Goal: Ask a question

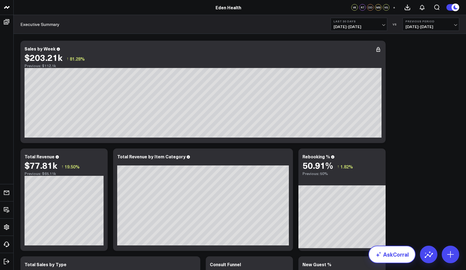
click at [392, 257] on link "AskCorral" at bounding box center [392, 253] width 47 height 17
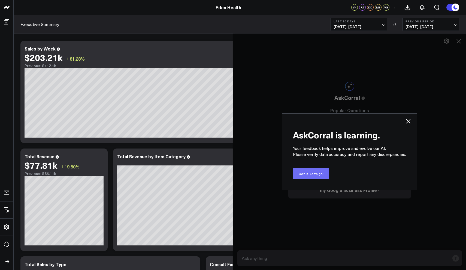
click at [323, 176] on button "Got it. Let's go!" at bounding box center [311, 173] width 36 height 11
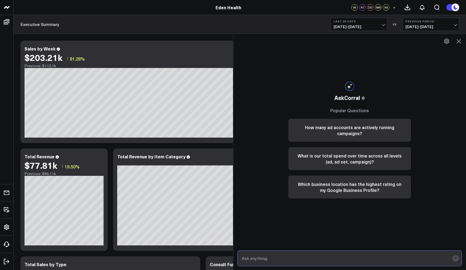
click at [272, 260] on input "text" at bounding box center [345, 258] width 209 height 10
type input "what are our gap-1"
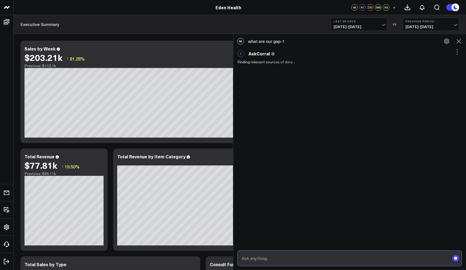
click at [250, 260] on input "text" at bounding box center [345, 258] width 209 height 10
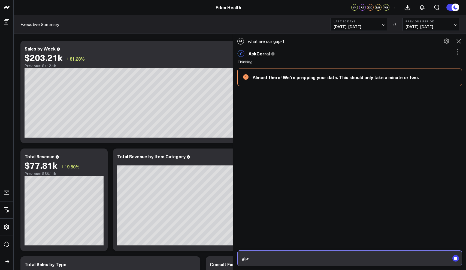
type input "glp-1"
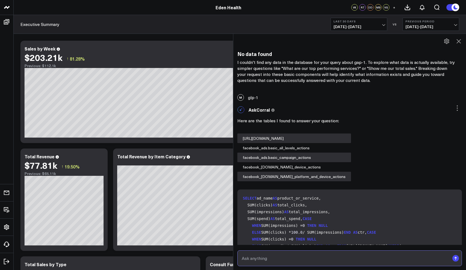
scroll to position [656, 0]
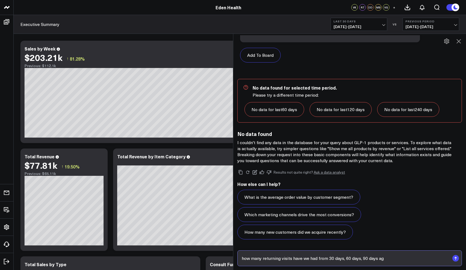
type input "how many returning visits have we had from 30 days, 60 days, [DATE]"
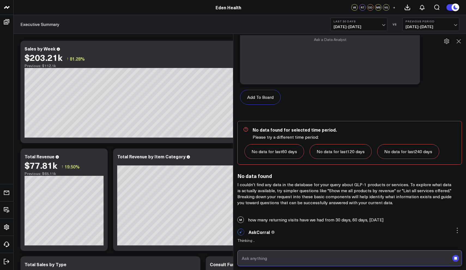
scroll to position [663, 0]
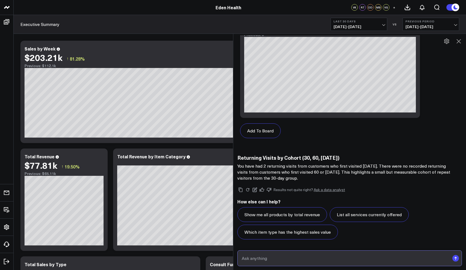
scroll to position [1269, 0]
click at [279, 258] on input "text" at bounding box center [345, 258] width 209 height 10
type input "r"
click at [287, 259] on input "text" at bounding box center [345, 258] width 209 height 10
type input "someone whose first visit was 90+ days how many returned and what percentage"
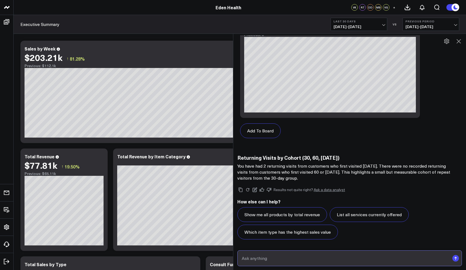
scroll to position [1245, 0]
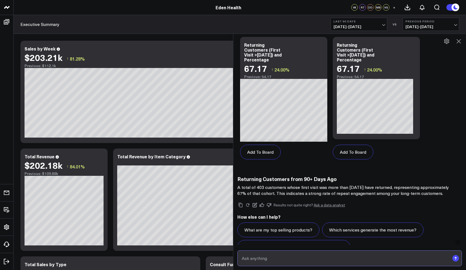
scroll to position [1746, 0]
drag, startPoint x: 438, startPoint y: 194, endPoint x: 235, endPoint y: 189, distance: 203.0
copy p "A total of 403 customers whose first visit was more than [DATE] have returned, …"
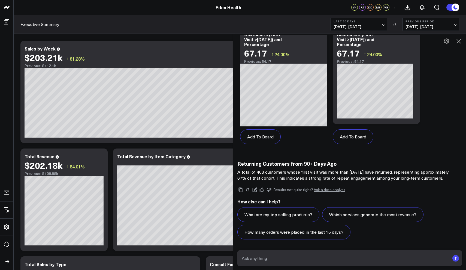
scroll to position [1761, 0]
click at [281, 258] on input "text" at bounding box center [345, 258] width 209 height 10
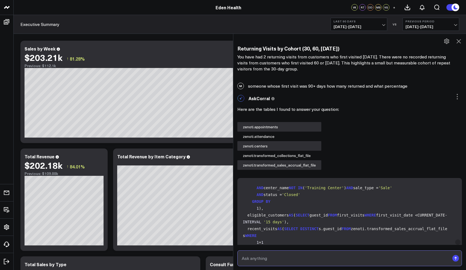
scroll to position [1379, 0]
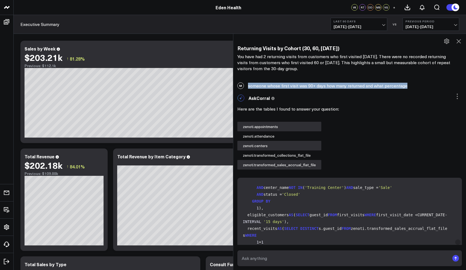
drag, startPoint x: 407, startPoint y: 85, endPoint x: 246, endPoint y: 86, distance: 160.9
click at [246, 86] on div "M someone whose first visit was 90+ days how many returned and what percentage" at bounding box center [349, 86] width 233 height 12
copy div "someone whose first visit was 90+ days how many returned and what percentage"
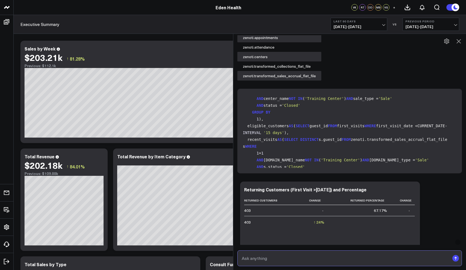
click at [269, 257] on input "text" at bounding box center [345, 258] width 209 height 10
paste input "someone whose first visit was 90+ days how many returned and what percentage"
click at [305, 259] on input "someone whose first visit was 90+ days how many returned and what percentage" at bounding box center [345, 258] width 209 height 10
type input "someone whose first visit was 60+ days how many returned and what percentage"
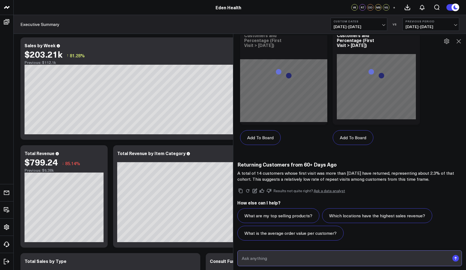
scroll to position [2260, 0]
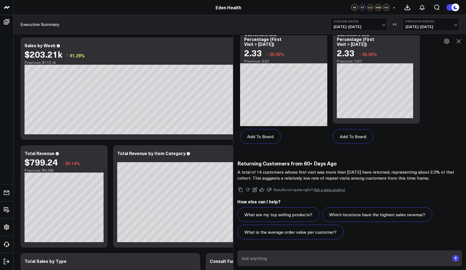
click at [435, 172] on p "A total of 14 customers whose first visit was more than [DATE] have returned, r…" at bounding box center [347, 175] width 218 height 12
drag, startPoint x: 432, startPoint y: 172, endPoint x: 237, endPoint y: 170, distance: 194.8
copy p "A total of 14 customers whose first visit was more than [DATE] have returned, r…"
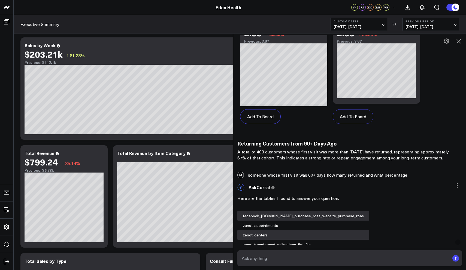
scroll to position [1778, 0]
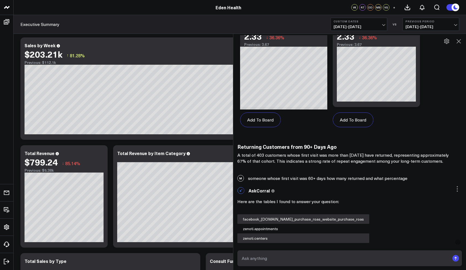
drag, startPoint x: 406, startPoint y: 179, endPoint x: 302, endPoint y: 181, distance: 104.2
click at [302, 181] on div "M someone whose first visit was 60+ days how many returned and what percentage" at bounding box center [349, 178] width 233 height 12
drag, startPoint x: 406, startPoint y: 178, endPoint x: 274, endPoint y: 169, distance: 133.2
copy div "someone whose first visit was 60+ days how many returned and what percentage"
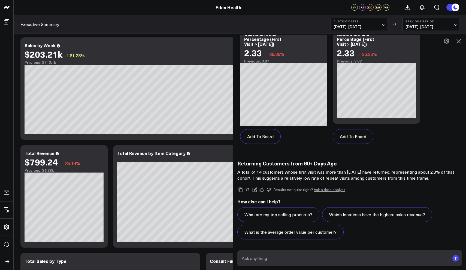
scroll to position [2253, 0]
click at [276, 258] on input "text" at bounding box center [345, 258] width 209 height 10
paste input "someone whose first visit was 60+ days how many returned and what percentage"
click at [305, 258] on input "someone whose first visit was 60+ days how many returned and what percentage" at bounding box center [345, 258] width 209 height 10
type input "someone whose first visit was 30+ days how many returned and what percentage"
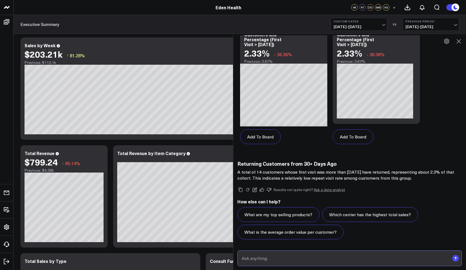
scroll to position [2744, 0]
drag, startPoint x: 415, startPoint y: 178, endPoint x: 235, endPoint y: 173, distance: 179.8
copy p "A total of 14 customers whose first visit was more than [DATE] have returned, r…"
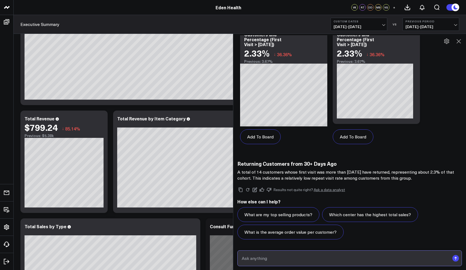
click at [282, 259] on input "text" at bounding box center [345, 258] width 209 height 10
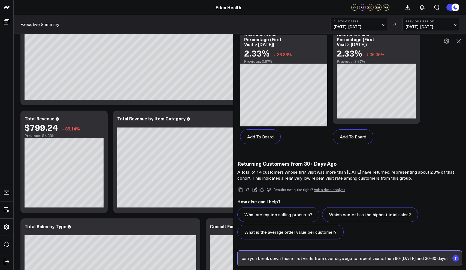
type input "can you break down those first visits from over days ago to repeat visits, then…"
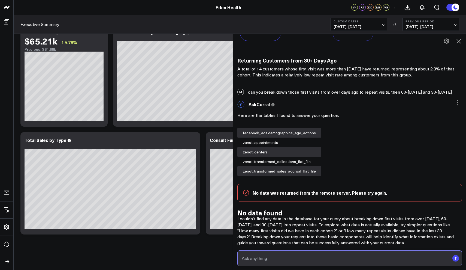
scroll to position [2935, 0]
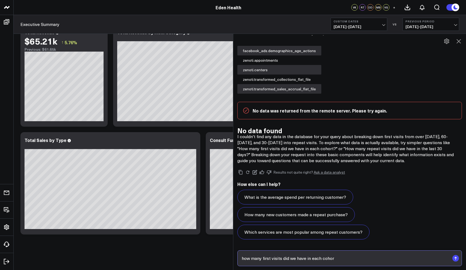
type input "how many first visits did we have in each cohort"
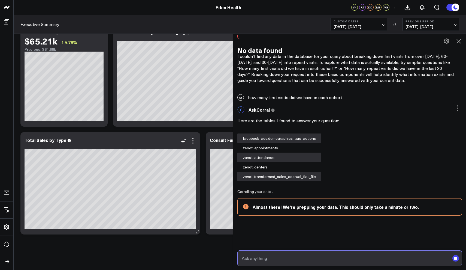
scroll to position [108, 0]
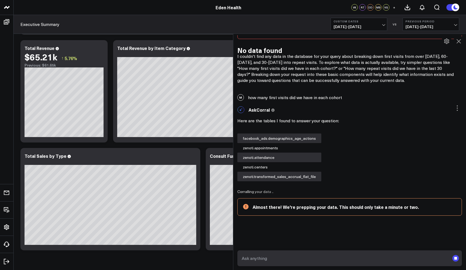
click at [163, 146] on div "Modify via AI Copy link to widget Ask support Remove Create linked copy Executi…" at bounding box center [240, 91] width 445 height 323
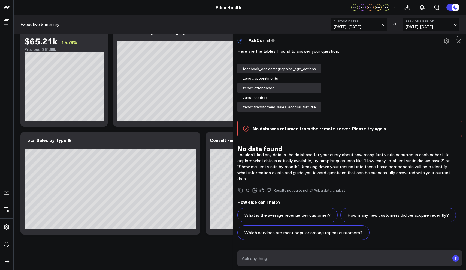
scroll to position [124, 0]
click at [268, 258] on input "text" at bounding box center [345, 258] width 209 height 10
type input "I want return visits of anyone that came in for their first visit from 30-[DATE]"
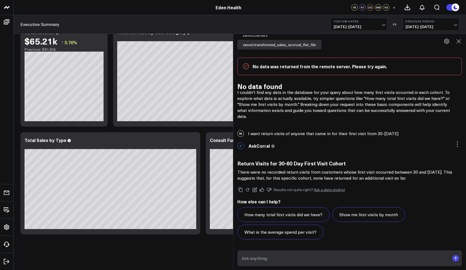
scroll to position [3141, 0]
drag, startPoint x: 403, startPoint y: 125, endPoint x: 286, endPoint y: 131, distance: 116.6
click at [286, 131] on div "M I want return visits of anyone that came in for their first visit from 30-[DA…" at bounding box center [349, 134] width 233 height 12
click at [303, 145] on div "AskCorral This feature is experimental, yet powerful. Always check your answers…" at bounding box center [350, 146] width 225 height 13
drag, startPoint x: 407, startPoint y: 133, endPoint x: 247, endPoint y: 135, distance: 160.1
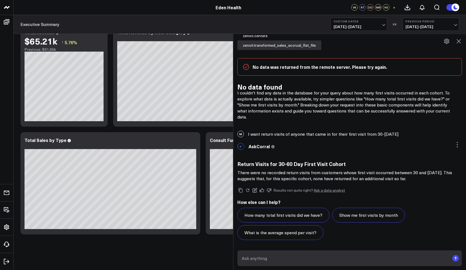
click at [247, 135] on div "M I want return visits of anyone that came in for their first visit from 30-[DA…" at bounding box center [349, 134] width 233 height 12
copy div "I want return visits of anyone that came in for their first visit from 30-[DATE]"
click at [248, 258] on input "text" at bounding box center [345, 258] width 209 height 10
paste input "I want return visits of anyone that came in for their first visit from 30-[DATE]"
click at [372, 259] on input "I want return visits of anyone that came in for their first visit from 30-[DATE]" at bounding box center [345, 258] width 209 height 10
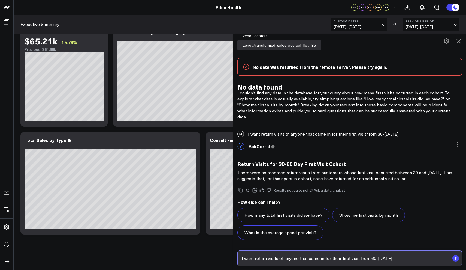
type input "I want return visits of anyone that came in for their first visit from 60-[DATE]"
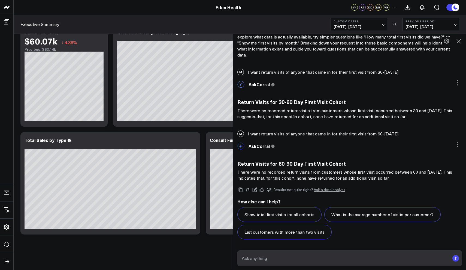
scroll to position [3202, 0]
drag, startPoint x: 404, startPoint y: 124, endPoint x: 276, endPoint y: 134, distance: 128.0
click at [276, 134] on div "M I want return visits of anyone that came in for their first visit from 60-[DA…" at bounding box center [349, 134] width 233 height 12
click at [286, 149] on div "AskCorral This feature is experimental, yet powerful. Always check your answers…" at bounding box center [350, 146] width 225 height 13
drag, startPoint x: 405, startPoint y: 134, endPoint x: 247, endPoint y: 133, distance: 158.2
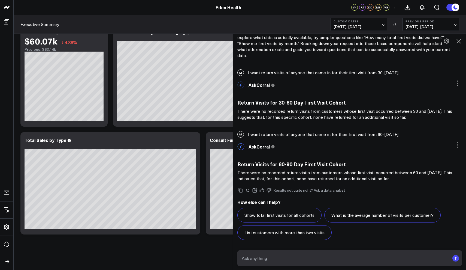
click at [247, 133] on div "M I want return visits of anyone that came in for their first visit from 60-[DA…" at bounding box center [349, 134] width 233 height 12
copy div "I want return visits of anyone that came in for their first visit from 60-[DATE]"
click at [261, 265] on form at bounding box center [350, 258] width 225 height 16
click at [264, 259] on input "text" at bounding box center [345, 258] width 209 height 10
paste input "I want return visits of anyone that came in for their first visit from 60-[DATE]"
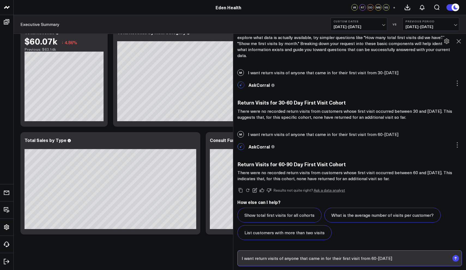
click at [378, 258] on input "I want return visits of anyone that came in for their first visit from 60-[DATE]" at bounding box center [345, 258] width 209 height 10
type input "I want return visits of anyone that came in for their first visit from over [DA…"
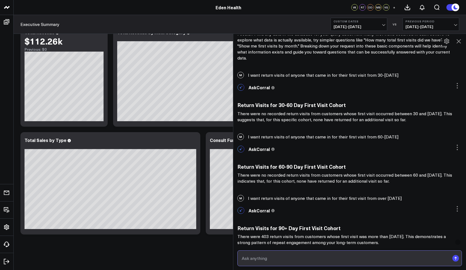
scroll to position [3206, 0]
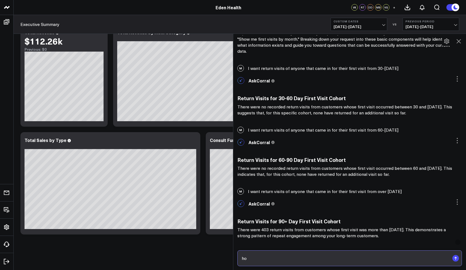
type input "h"
type input "new patient was 90+ days ago, return visit % is"
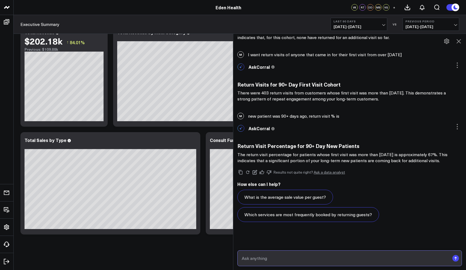
scroll to position [3343, 0]
click at [291, 256] on input "text" at bounding box center [345, 258] width 209 height 10
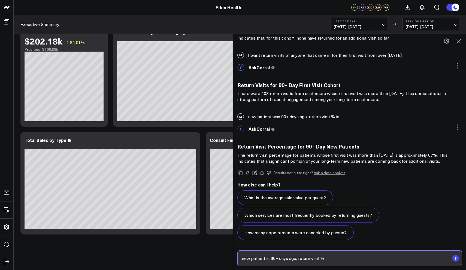
type input "new patient is 60+ days ago, return visit % is"
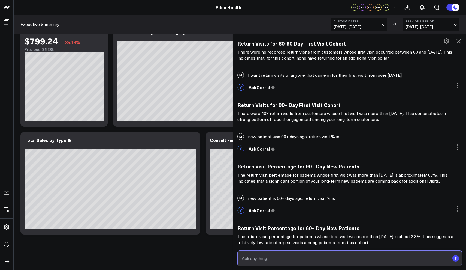
scroll to position [3404, 0]
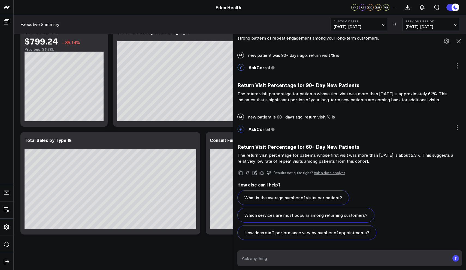
drag, startPoint x: 368, startPoint y: 162, endPoint x: 237, endPoint y: 155, distance: 131.1
click at [237, 155] on div "AskCorral This feature is experimental, yet powerful. Always check your answers…" at bounding box center [349, 184] width 233 height 122
copy p "The return visit percentage for patients whose first visit was more than [DATE]…"
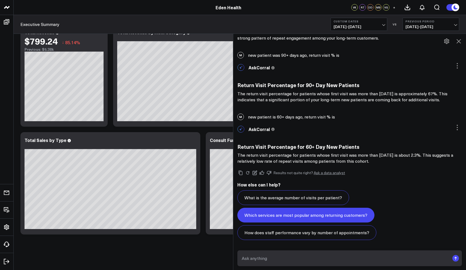
scroll to position [124, 0]
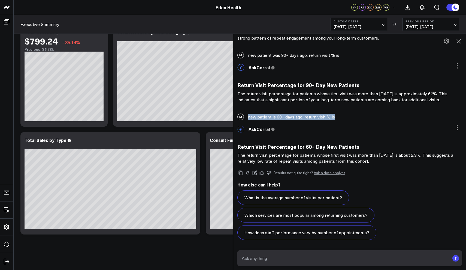
drag, startPoint x: 335, startPoint y: 116, endPoint x: 249, endPoint y: 118, distance: 86.2
click at [249, 118] on div "M new patient is 60+ days ago, return visit % is" at bounding box center [349, 117] width 233 height 12
copy div "new patient is 60+ days ago, return visit % is"
click at [268, 260] on input "text" at bounding box center [345, 258] width 209 height 10
paste input "new patient is 60+ days ago, return visit % is"
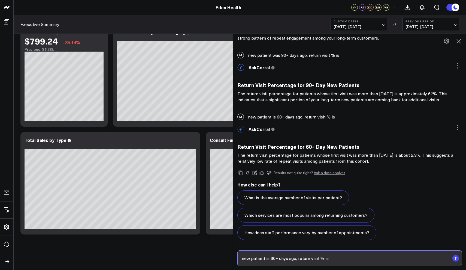
click at [275, 258] on input "new patient is 60+ days ago, return visit % is" at bounding box center [345, 258] width 209 height 10
type input "new patient is 30+ days ago, return visit % is"
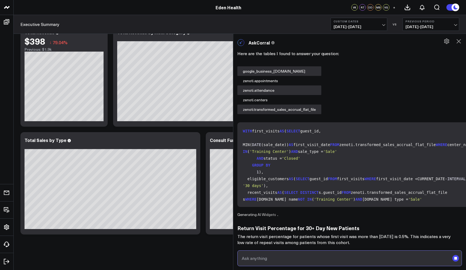
scroll to position [124, 0]
drag, startPoint x: 346, startPoint y: 241, endPoint x: 235, endPoint y: 233, distance: 111.9
click at [235, 233] on div "AskCorral This feature is experimental, yet powerful. Always check your answers…" at bounding box center [349, 140] width 233 height 209
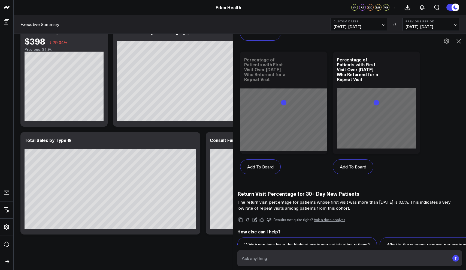
scroll to position [3903, 0]
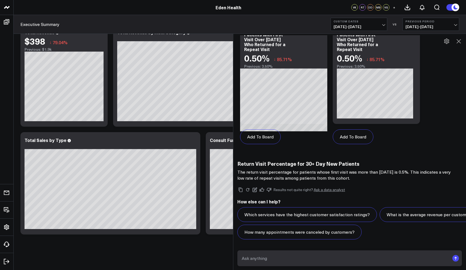
copy div "Return Visit Percentage for 30+ Day New Patients The return visit percentage fo…"
click at [283, 263] on input "text" at bounding box center [345, 258] width 209 height 10
type input "what was the exact number of first visit patients and how many returned"
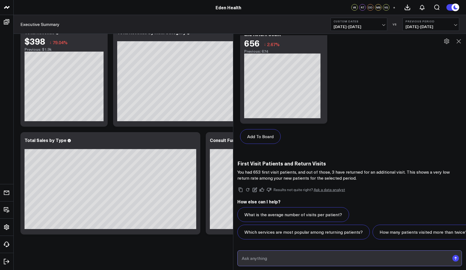
scroll to position [4406, 0]
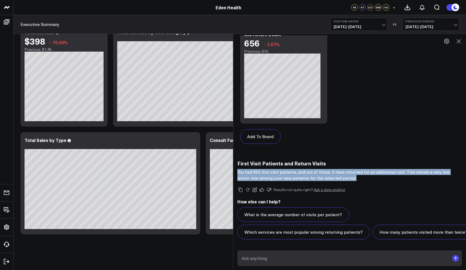
drag, startPoint x: 355, startPoint y: 161, endPoint x: 236, endPoint y: 155, distance: 118.5
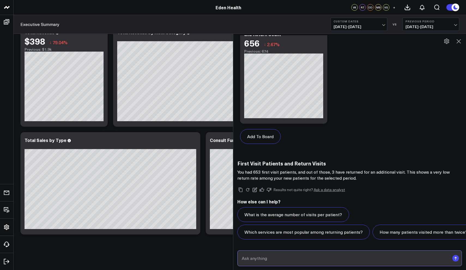
click at [278, 261] on input "text" at bounding box center [345, 258] width 209 height 10
type input "how many first visits have we had 60+ days ago"
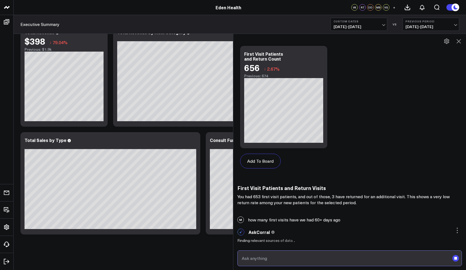
scroll to position [4364, 0]
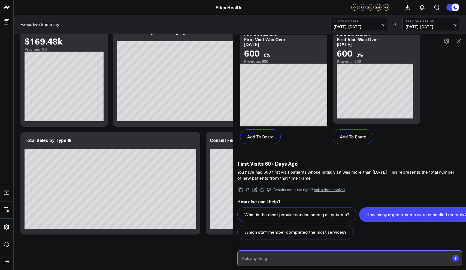
scroll to position [4898, 0]
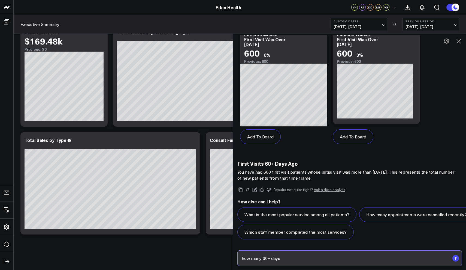
type input "how many 30+ days"
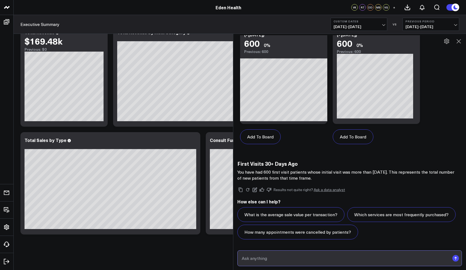
scroll to position [5372, 0]
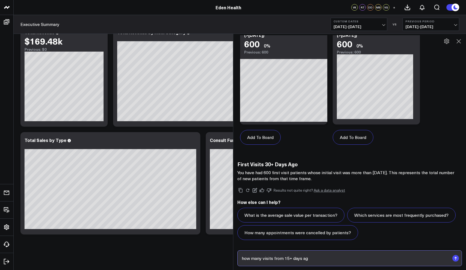
type input "how many visits from 15+ days ago"
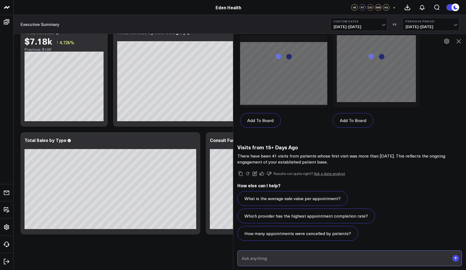
scroll to position [5888, 0]
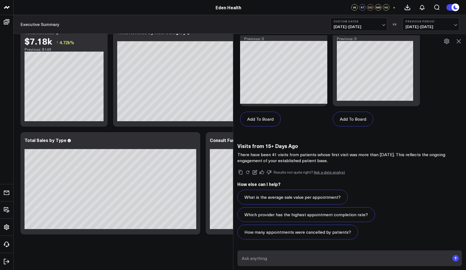
click at [385, 25] on span "[DATE] - [DATE]" at bounding box center [359, 27] width 51 height 4
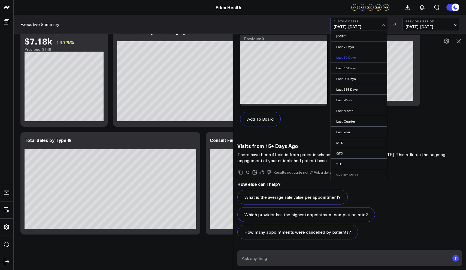
click at [360, 59] on link "Last 30 Days" at bounding box center [359, 57] width 56 height 10
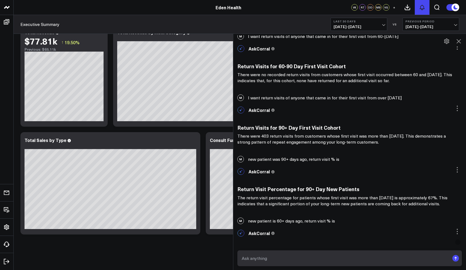
scroll to position [3296, 0]
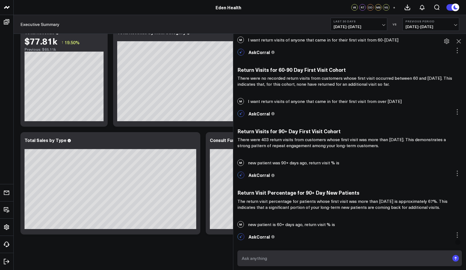
click at [458, 39] on icon at bounding box center [459, 41] width 7 height 7
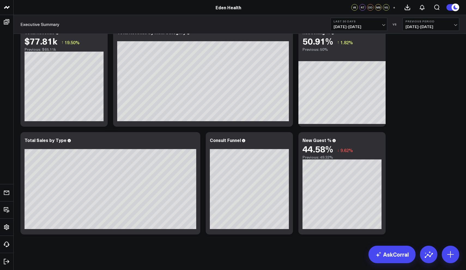
scroll to position [80, 0]
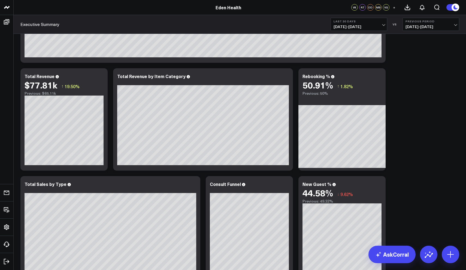
click at [456, 25] on span "[DATE] - [DATE]" at bounding box center [431, 27] width 51 height 4
click at [430, 46] on link "MoM" at bounding box center [431, 46] width 56 height 10
click at [384, 25] on span "[DATE] - [DATE]" at bounding box center [359, 27] width 51 height 4
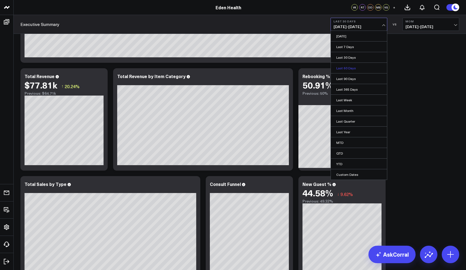
click at [359, 69] on link "Last 60 Days" at bounding box center [359, 68] width 56 height 10
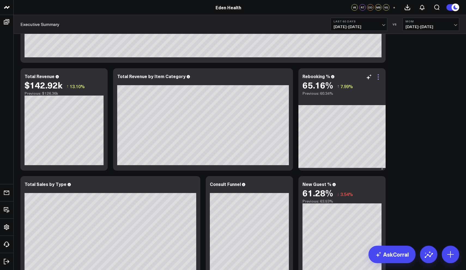
click at [379, 78] on icon at bounding box center [378, 77] width 7 height 7
click at [341, 75] on div "Rebooking %" at bounding box center [342, 76] width 79 height 5
click at [332, 80] on div "65.16%" at bounding box center [318, 85] width 31 height 10
click at [330, 77] on div "Rebooking %" at bounding box center [319, 76] width 32 height 6
click at [343, 76] on div "Rebooking %" at bounding box center [342, 76] width 79 height 5
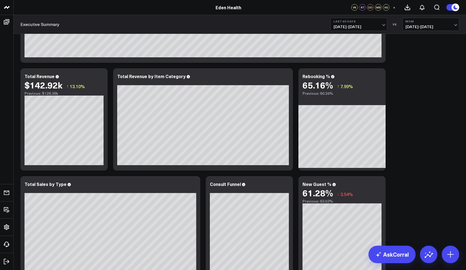
click at [384, 26] on span "[DATE] - [DATE]" at bounding box center [359, 27] width 51 height 4
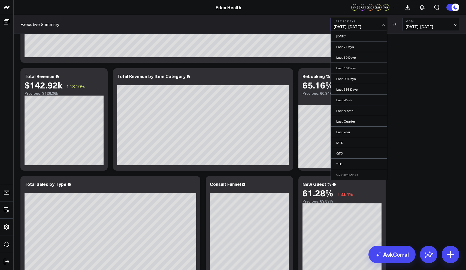
click at [360, 27] on span "[DATE] - [DATE]" at bounding box center [359, 27] width 51 height 4
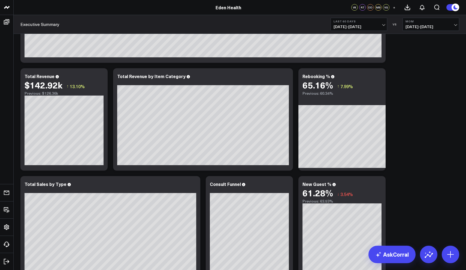
click at [383, 25] on span "[DATE] - [DATE]" at bounding box center [359, 27] width 51 height 4
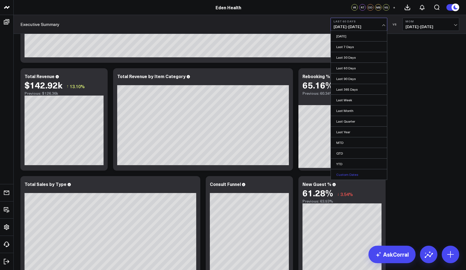
click at [343, 175] on link "Custom Dates" at bounding box center [359, 174] width 56 height 10
select select "7"
select select "2025"
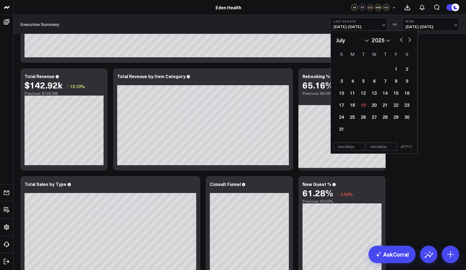
select select "6"
select select "2025"
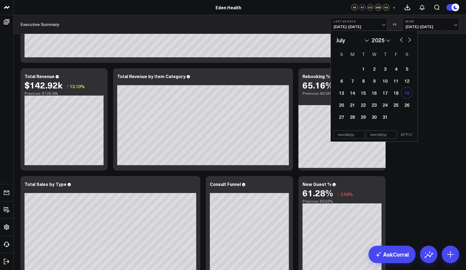
click at [406, 92] on div "19" at bounding box center [407, 92] width 11 height 11
type input "[DATE]"
select select "6"
select select "2025"
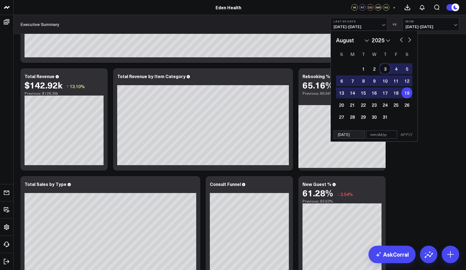
select select "7"
select select "2025"
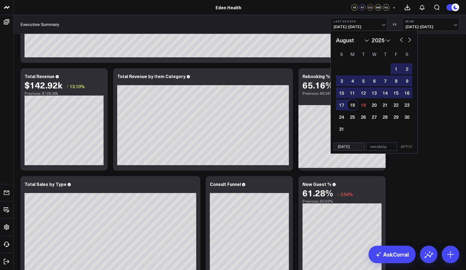
click at [354, 106] on div "18" at bounding box center [352, 104] width 11 height 11
type input "[DATE]"
select select "7"
select select "2025"
click at [408, 147] on button "APPLY" at bounding box center [407, 146] width 16 height 8
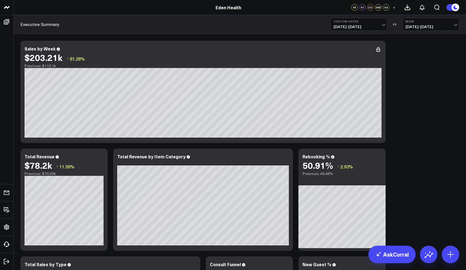
click at [384, 25] on span "[DATE] - [DATE]" at bounding box center [359, 27] width 51 height 4
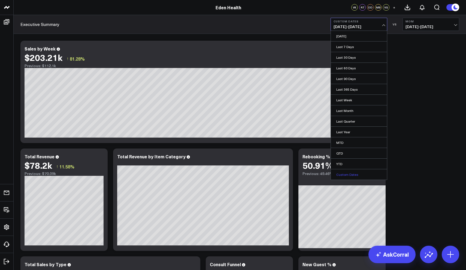
click at [347, 175] on link "Custom Dates" at bounding box center [359, 174] width 56 height 10
select select "7"
select select "2025"
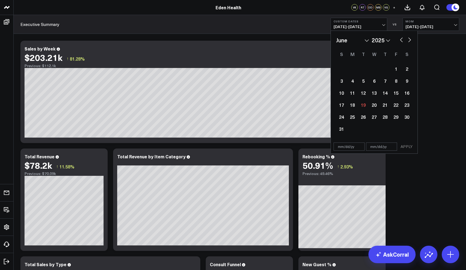
select select "5"
select select "2025"
click at [387, 94] on div "19" at bounding box center [385, 92] width 11 height 11
type input "[DATE]"
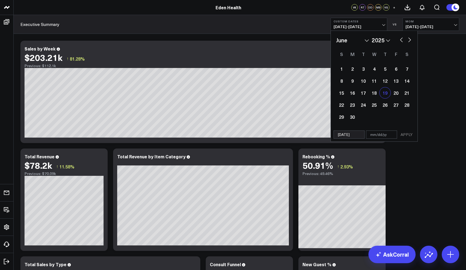
select select "5"
select select "2025"
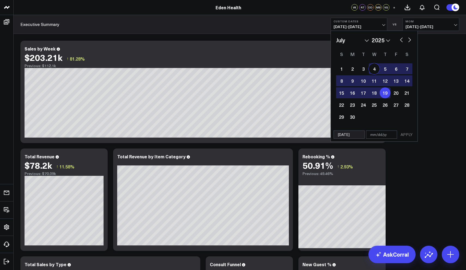
select select "6"
select select "2025"
click at [397, 93] on div "18" at bounding box center [396, 92] width 11 height 11
type input "[DATE]"
select select "6"
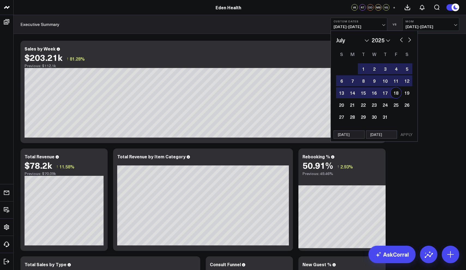
select select "2025"
click at [409, 136] on button "APPLY" at bounding box center [407, 134] width 16 height 8
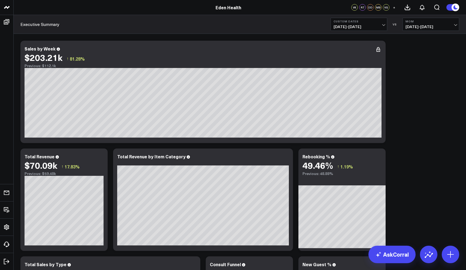
click at [384, 25] on span "[DATE] - [DATE]" at bounding box center [359, 27] width 51 height 4
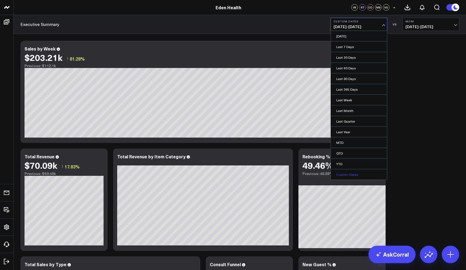
click at [340, 173] on link "Custom Dates" at bounding box center [359, 174] width 56 height 10
select select "7"
select select "2025"
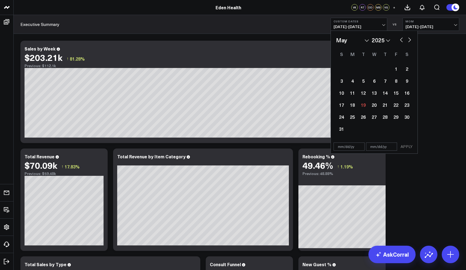
select select "4"
select select "2025"
click at [354, 104] on div "19" at bounding box center [352, 104] width 11 height 11
type input "[DATE]"
select select "4"
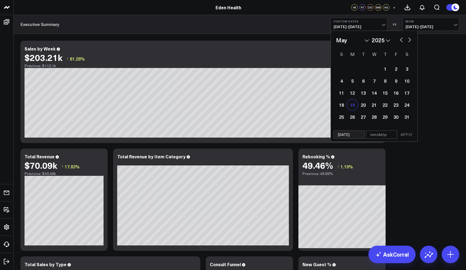
select select "2025"
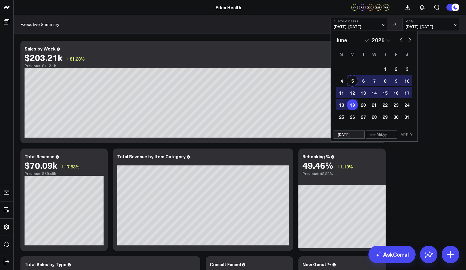
select select "5"
select select "2025"
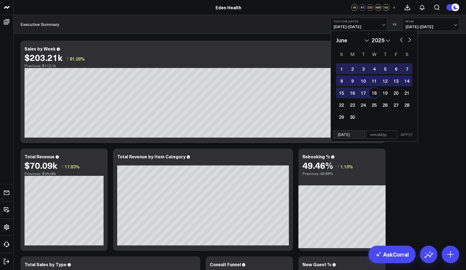
click at [372, 93] on div "18" at bounding box center [374, 92] width 11 height 11
select select "5"
select select "2025"
type input "[DATE]"
click at [408, 135] on button "APPLY" at bounding box center [407, 134] width 16 height 8
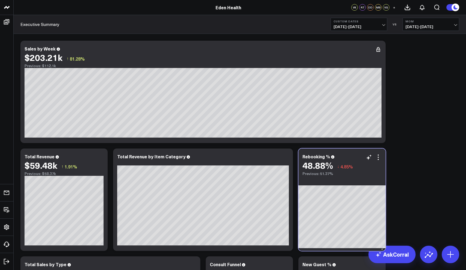
click at [334, 160] on div "Rebooking % 48.88% ↓ 4.85% Previous: 51.37%" at bounding box center [342, 161] width 87 height 27
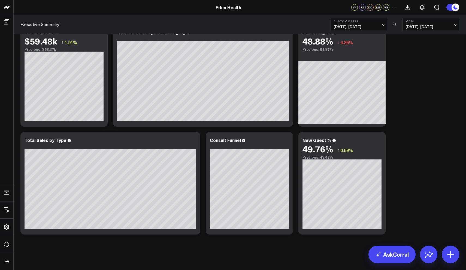
scroll to position [124, 0]
click at [385, 255] on link "AskCorral" at bounding box center [392, 253] width 47 height 17
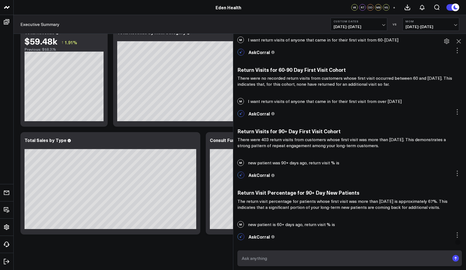
click at [214, 247] on div "Modify via AI Copy link to widget Ask support Remove Create linked copy Executi…" at bounding box center [240, 90] width 453 height 360
click at [460, 41] on icon at bounding box center [459, 41] width 4 height 4
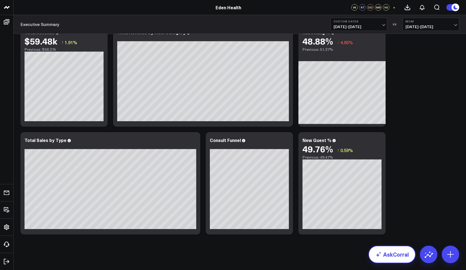
click at [383, 255] on link "AskCorral" at bounding box center [392, 253] width 47 height 17
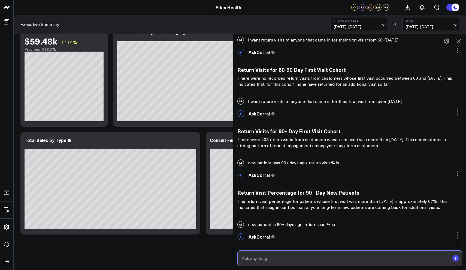
click at [316, 260] on input "text" at bounding box center [345, 258] width 209 height 10
type input "how many new guests from 90+ days ago have had a return visit number and %"
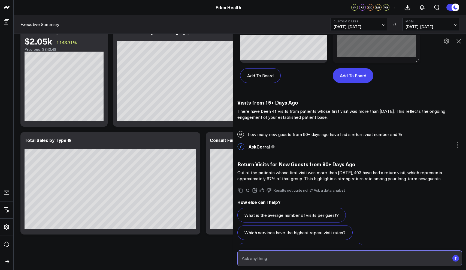
scroll to position [124, 0]
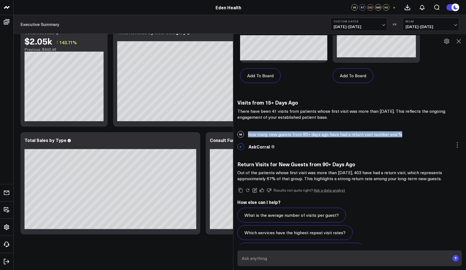
drag, startPoint x: 403, startPoint y: 134, endPoint x: 248, endPoint y: 133, distance: 155.5
click at [248, 133] on div "M how many new guests from 90+ days ago have had a return visit number and %" at bounding box center [349, 134] width 233 height 12
click at [261, 261] on input "text" at bounding box center [345, 258] width 209 height 10
paste input "how many new guests from 90+ days ago have had a return visit number and %"
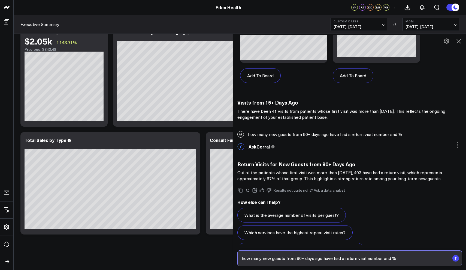
click at [300, 259] on input "how many new guests from 90+ days ago have had a return visit number and %" at bounding box center [345, 258] width 209 height 10
type input "how many new guests from 60+ days ago have had a return visit number and %"
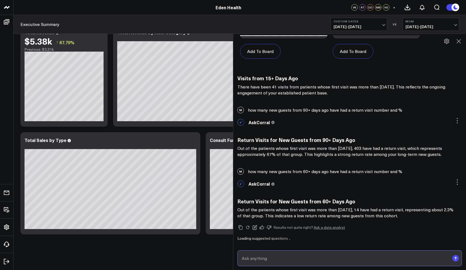
scroll to position [6004, 0]
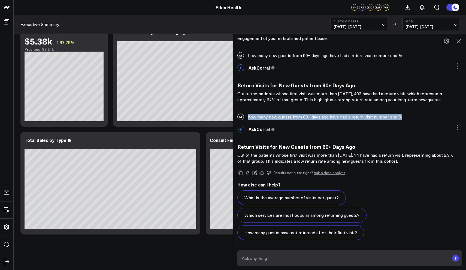
drag, startPoint x: 402, startPoint y: 116, endPoint x: 248, endPoint y: 116, distance: 153.3
click at [248, 116] on div "M how many new guests from 60+ days ago have had a return visit number and %" at bounding box center [349, 117] width 233 height 12
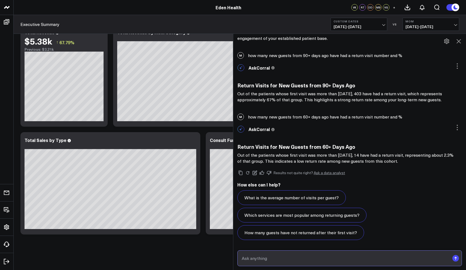
click at [265, 262] on input "text" at bounding box center [345, 258] width 209 height 10
paste input "how many new guests from 60+ days ago have had a return visit number and %"
type input "how many new guests from 60+ days ago have had a return visit number and %"
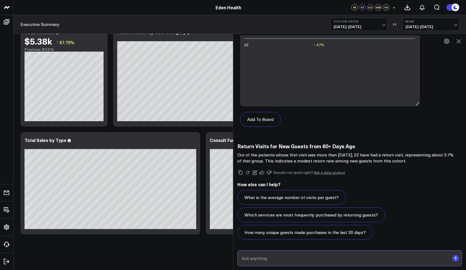
scroll to position [6362, 0]
drag, startPoint x: 414, startPoint y: 162, endPoint x: 237, endPoint y: 149, distance: 177.2
click at [237, 149] on div "AskCorral This feature is experimental, yet powerful. Always check your answers…" at bounding box center [349, 35] width 233 height 419
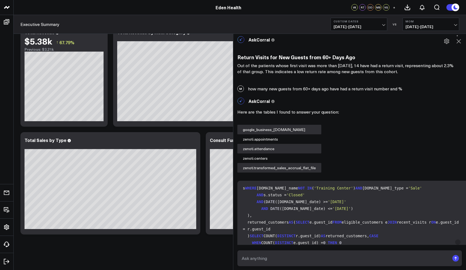
scroll to position [6092, 0]
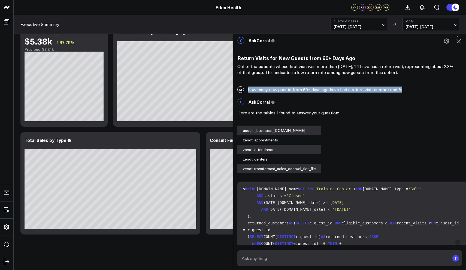
drag, startPoint x: 402, startPoint y: 89, endPoint x: 244, endPoint y: 93, distance: 157.4
click at [244, 93] on div "M how many new guests from 60+ days ago have had a return visit number and %" at bounding box center [349, 89] width 233 height 12
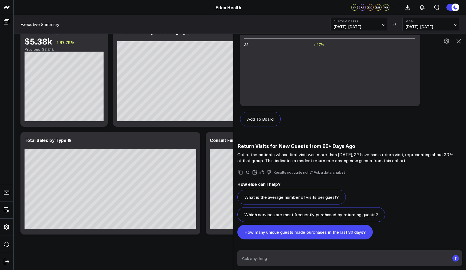
scroll to position [6362, 0]
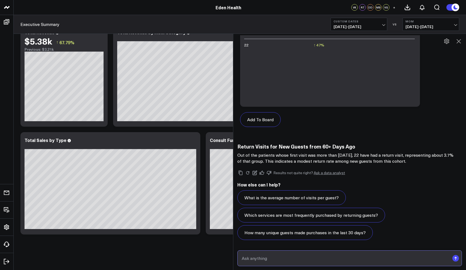
click at [275, 256] on input "text" at bounding box center [345, 258] width 209 height 10
paste input "how many new guests from 60+ days ago have had a return visit number and %"
click at [301, 259] on input "how many new guests from 60+ days ago have had a return visit number and %" at bounding box center [345, 258] width 209 height 10
type input "how many new guests from 30+ days ago have had a return visit number and %"
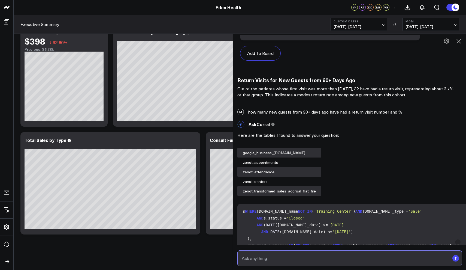
scroll to position [6427, 0]
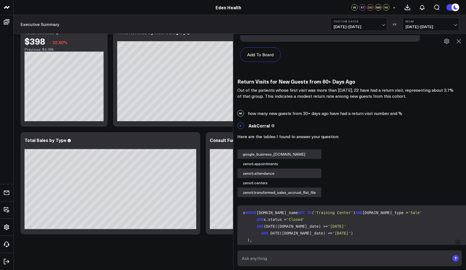
drag, startPoint x: 415, startPoint y: 97, endPoint x: 235, endPoint y: 82, distance: 180.7
